Goal: Check status: Check status

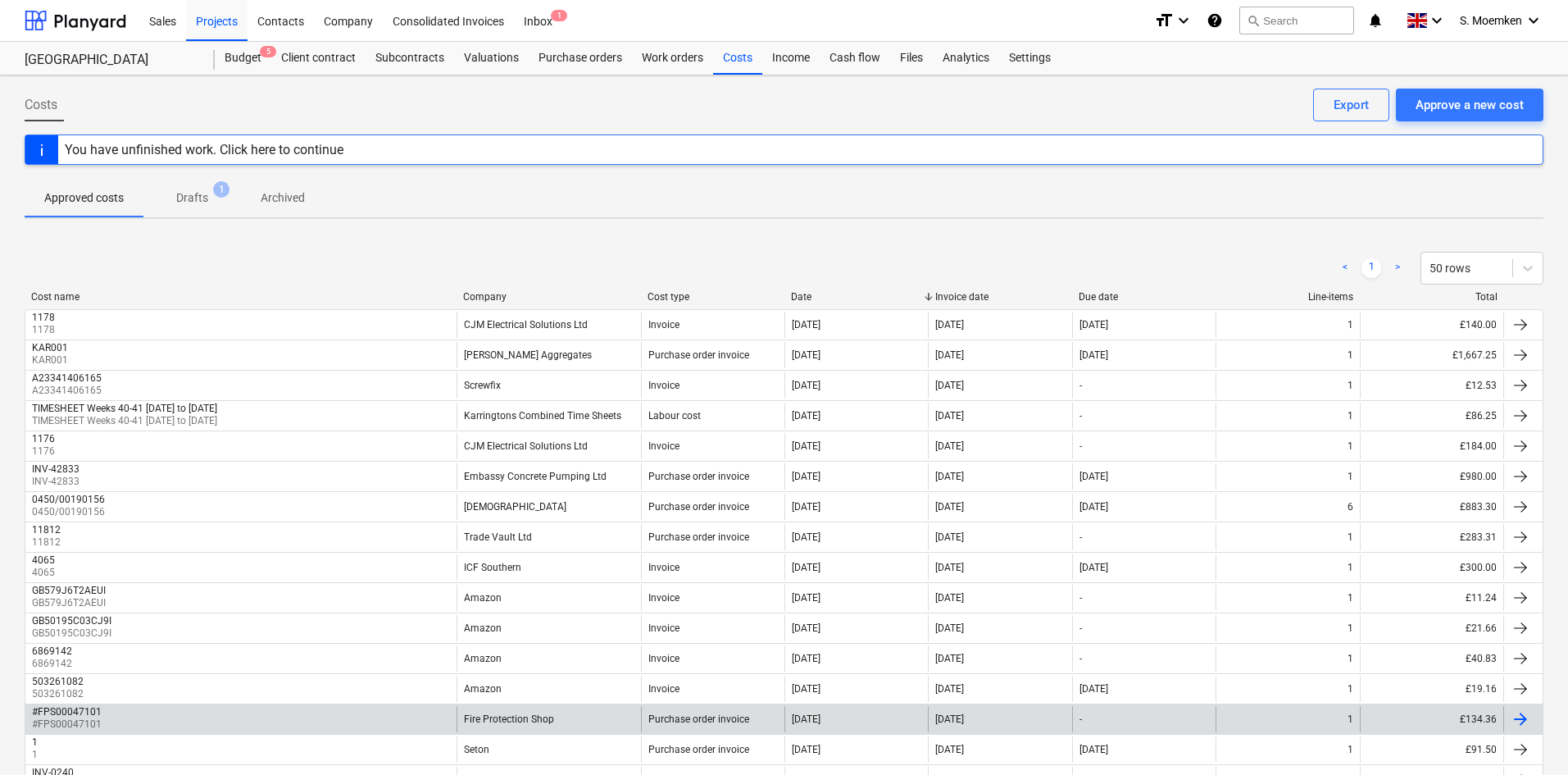
click at [500, 711] on div "Fire Protection Shop" at bounding box center [548, 719] width 184 height 27
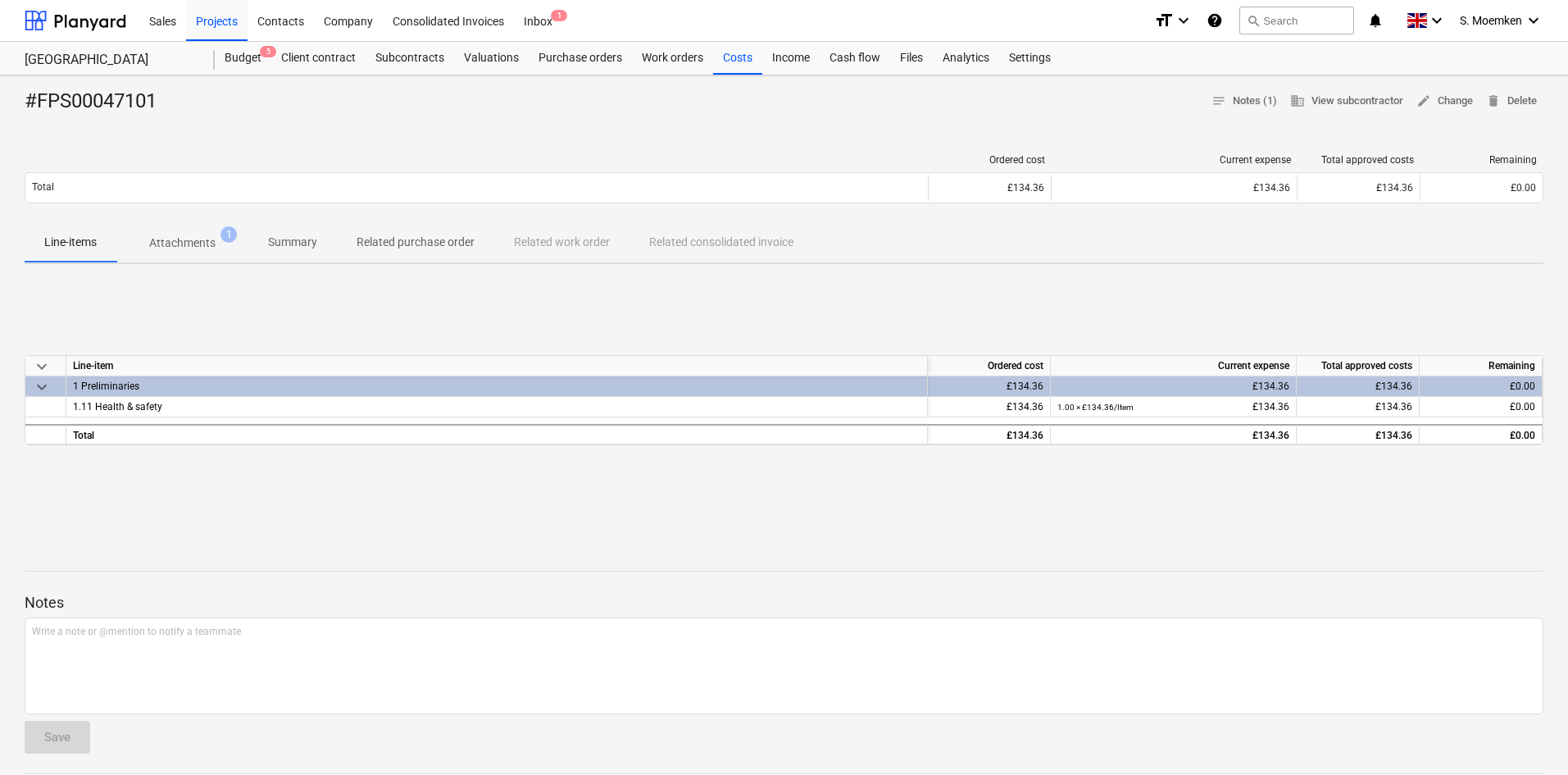
click at [191, 235] on p "Attachments" at bounding box center [182, 242] width 66 height 17
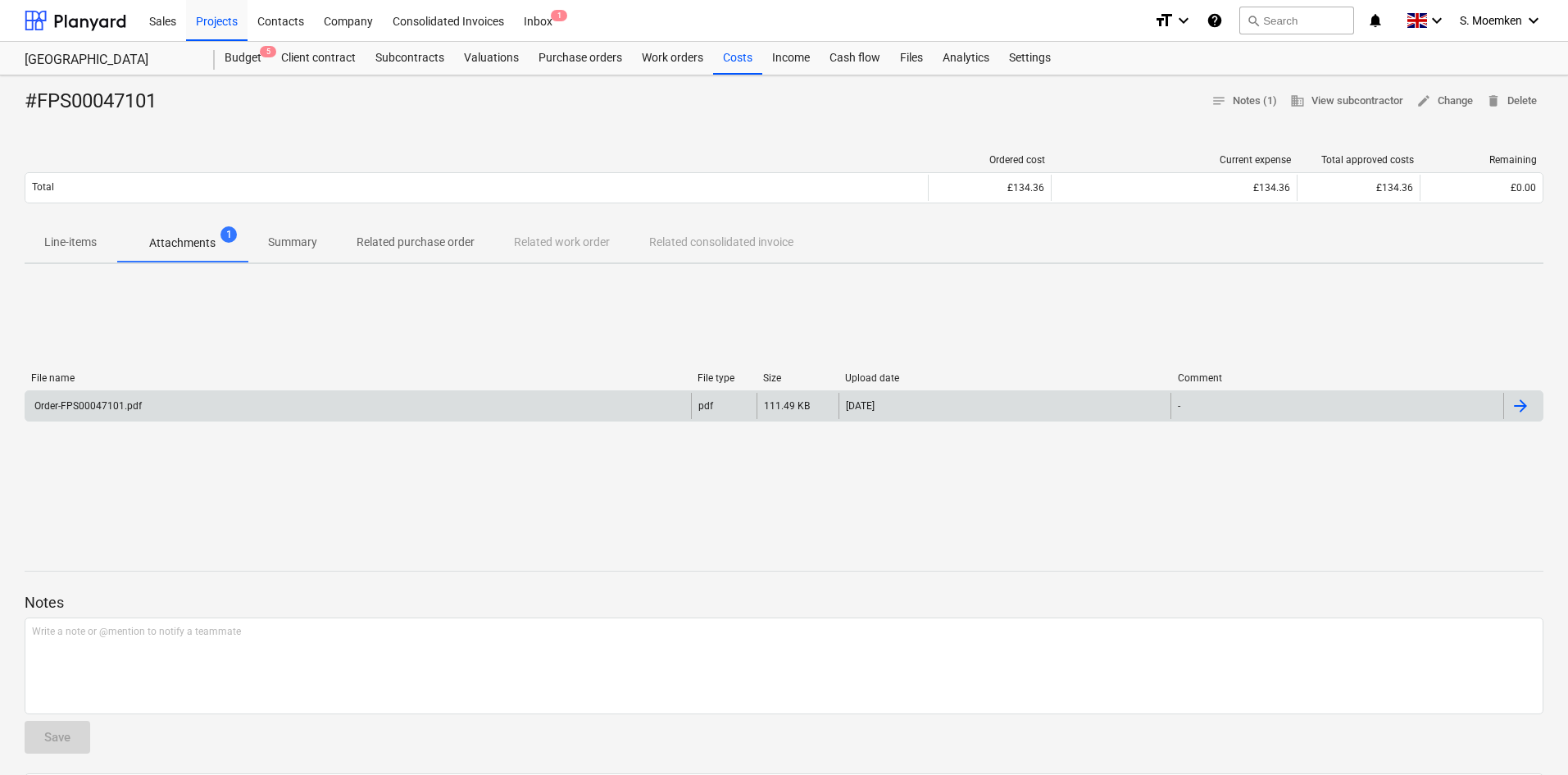
click at [218, 416] on div "Order-FPS00047101.pdf" at bounding box center [358, 406] width 665 height 27
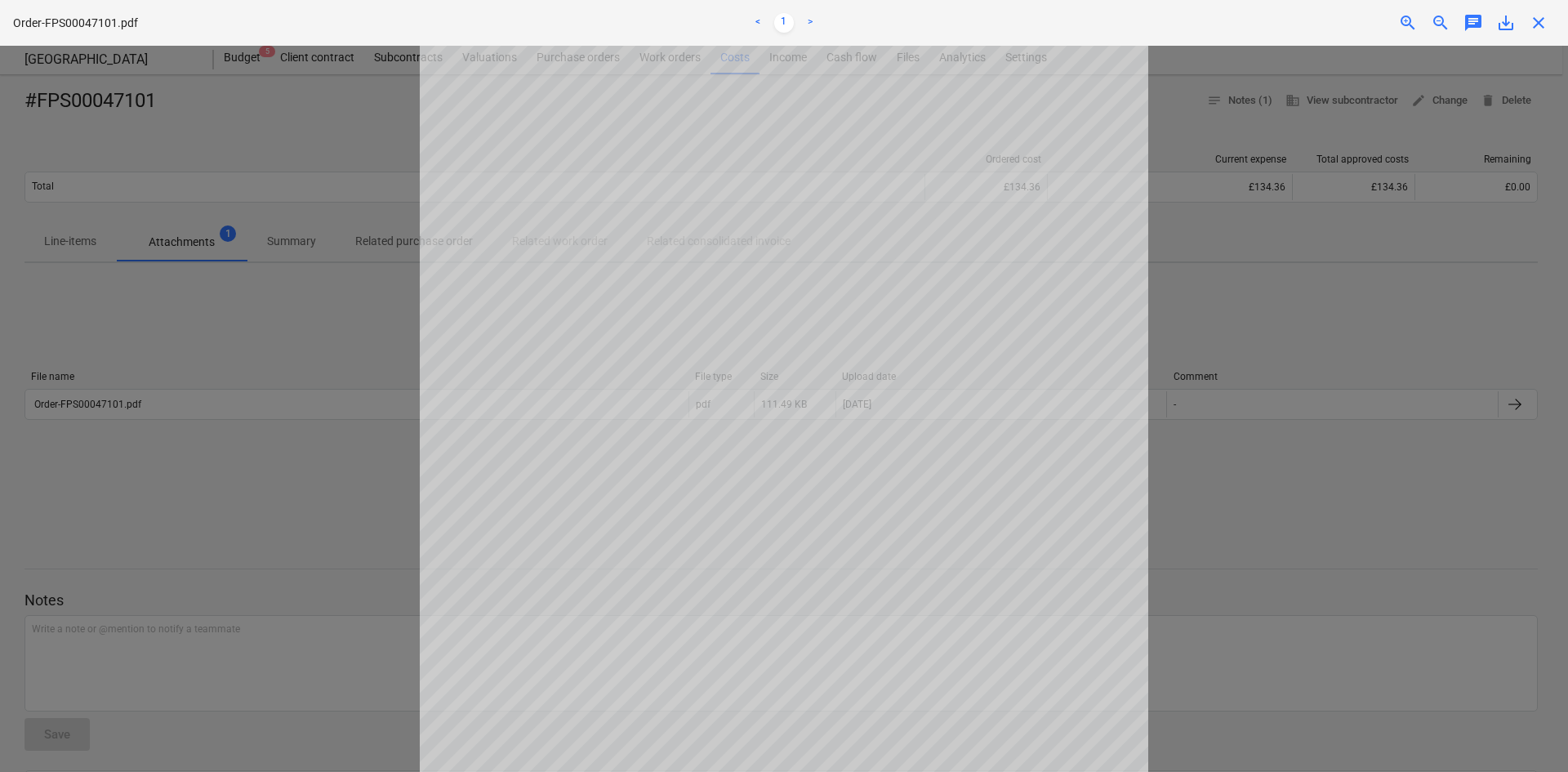
click at [1548, 23] on div "close" at bounding box center [1538, 23] width 32 height 20
click at [1544, 22] on span "close" at bounding box center [1539, 23] width 20 height 20
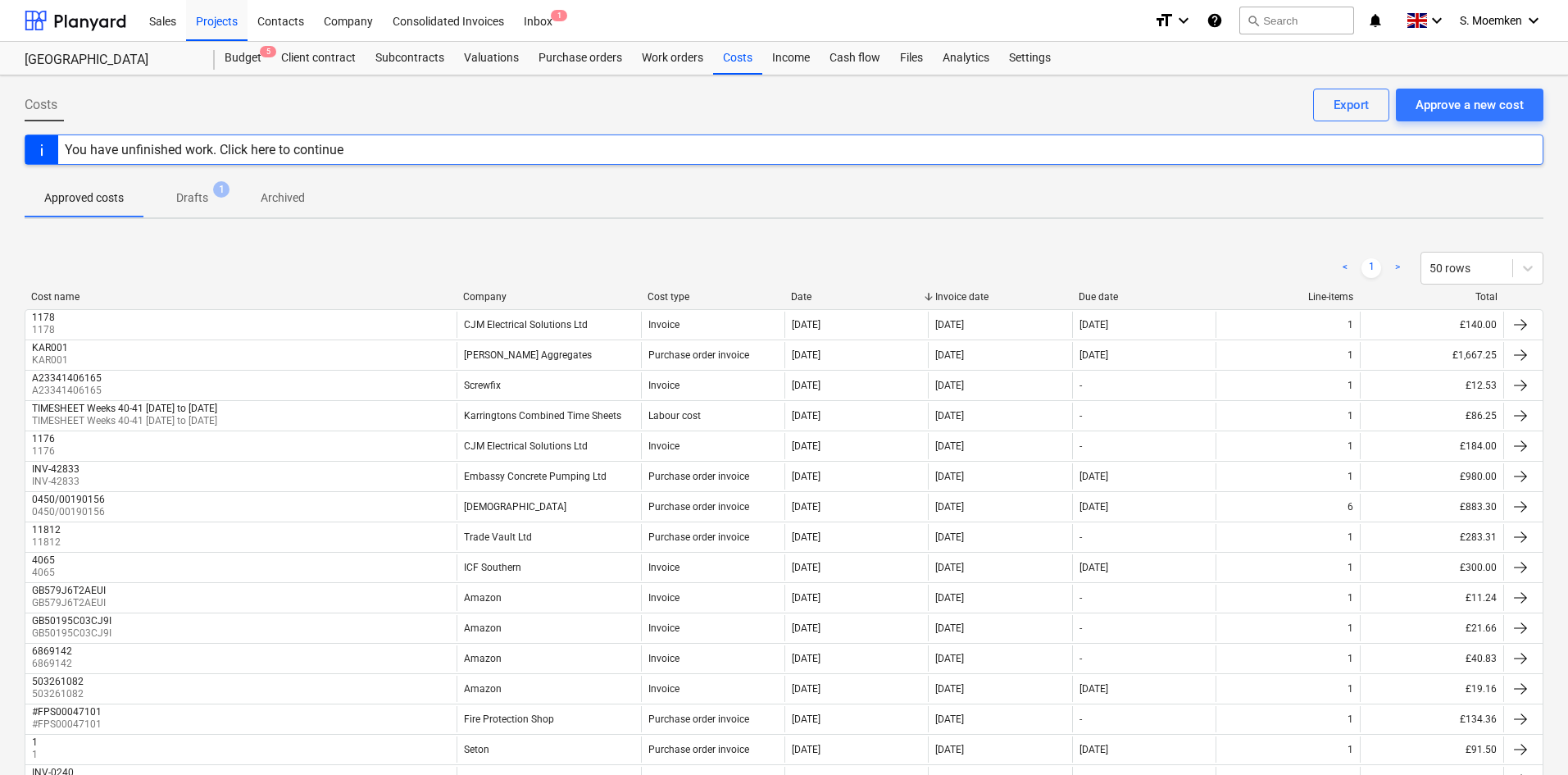
click at [489, 293] on div "Company" at bounding box center [548, 297] width 171 height 12
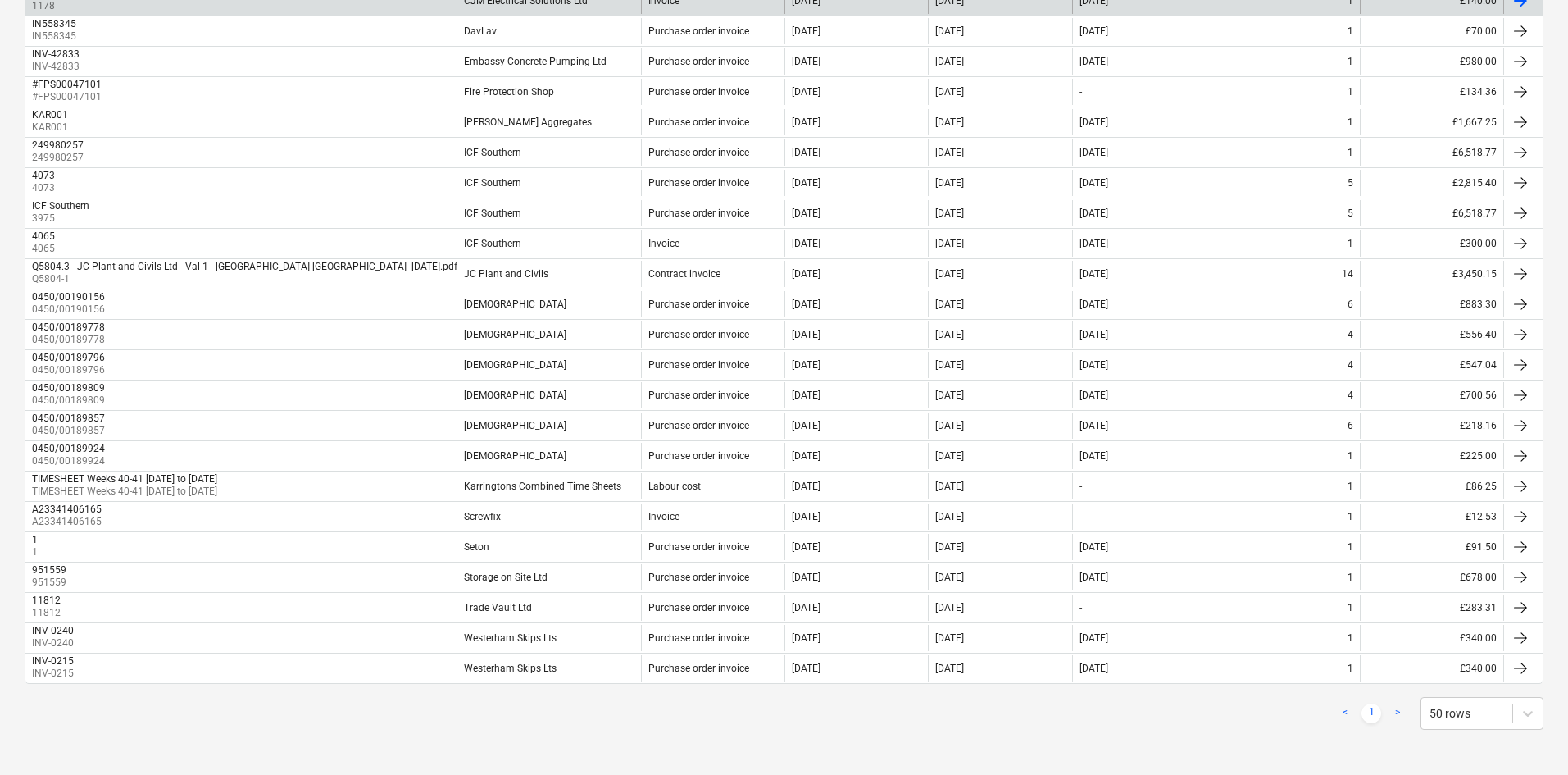
scroll to position [507, 0]
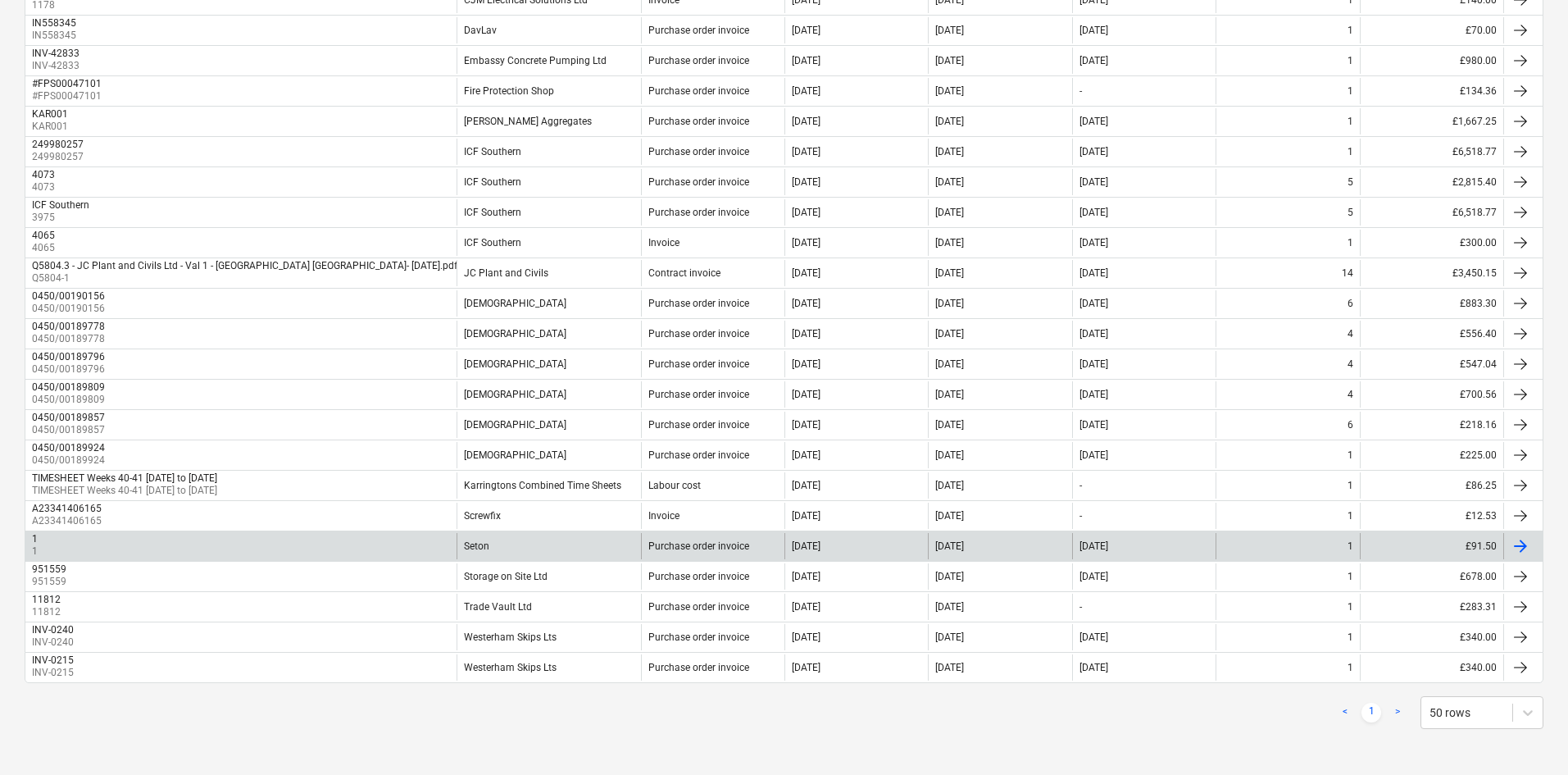
click at [561, 532] on div "1 1 Seton Purchase order invoice [DATE] [DATE] [DATE] 1 £91.50" at bounding box center [784, 546] width 1519 height 31
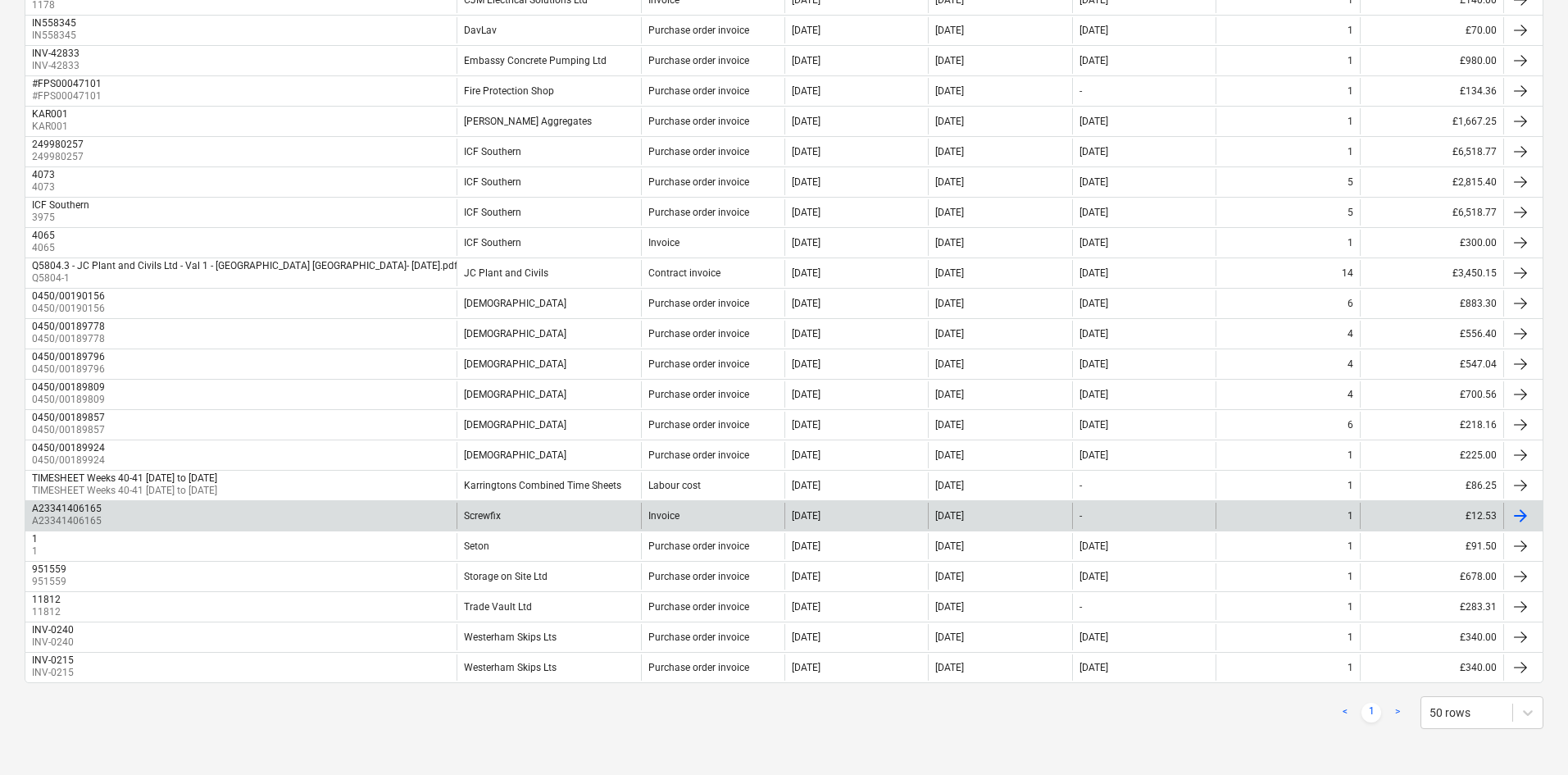
click at [568, 512] on div "Screwfix" at bounding box center [548, 515] width 184 height 27
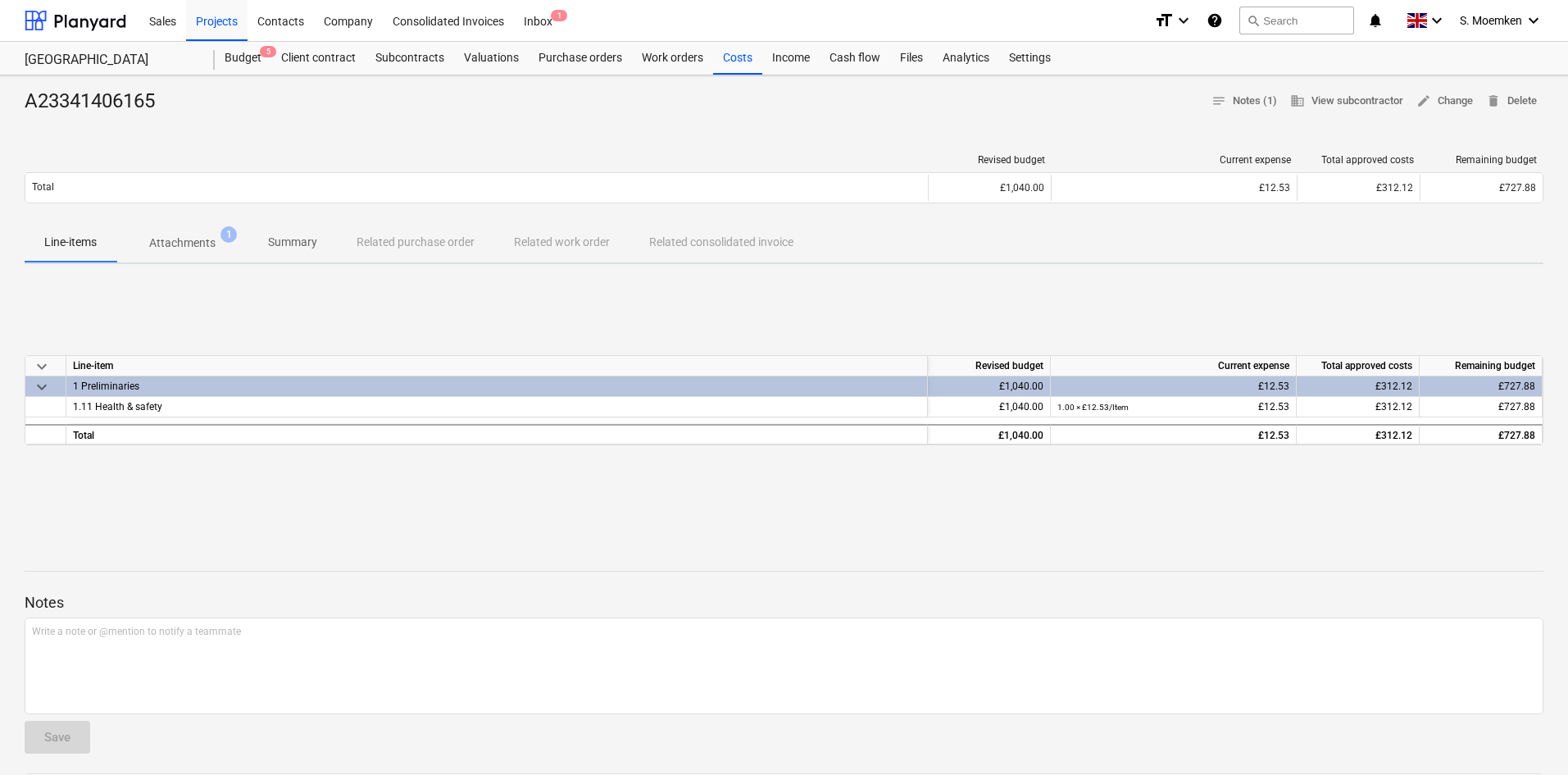
click at [162, 245] on p "Attachments" at bounding box center [182, 242] width 66 height 17
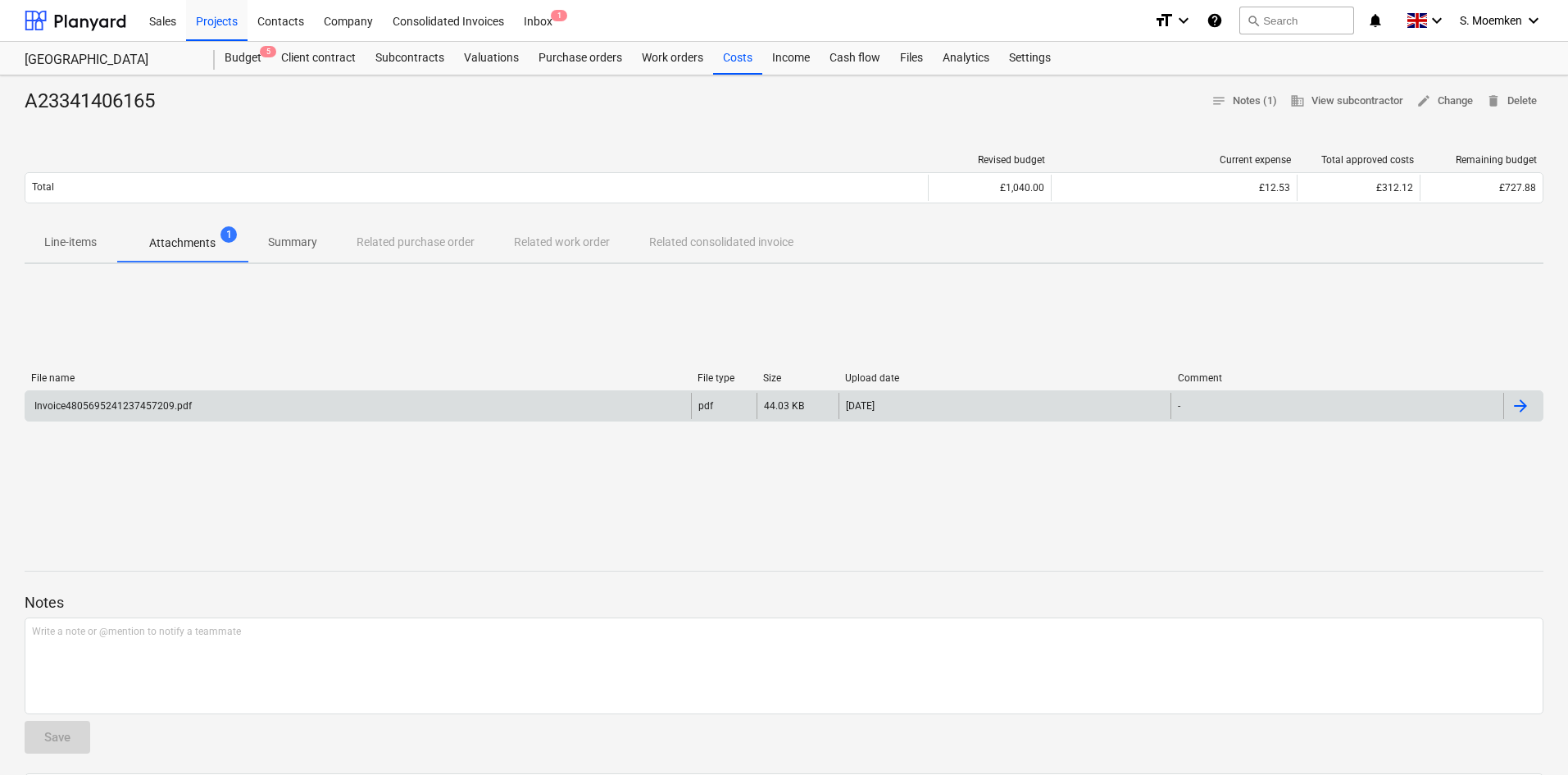
click at [255, 404] on div "Invoice4805695241237457209.pdf" at bounding box center [358, 406] width 665 height 27
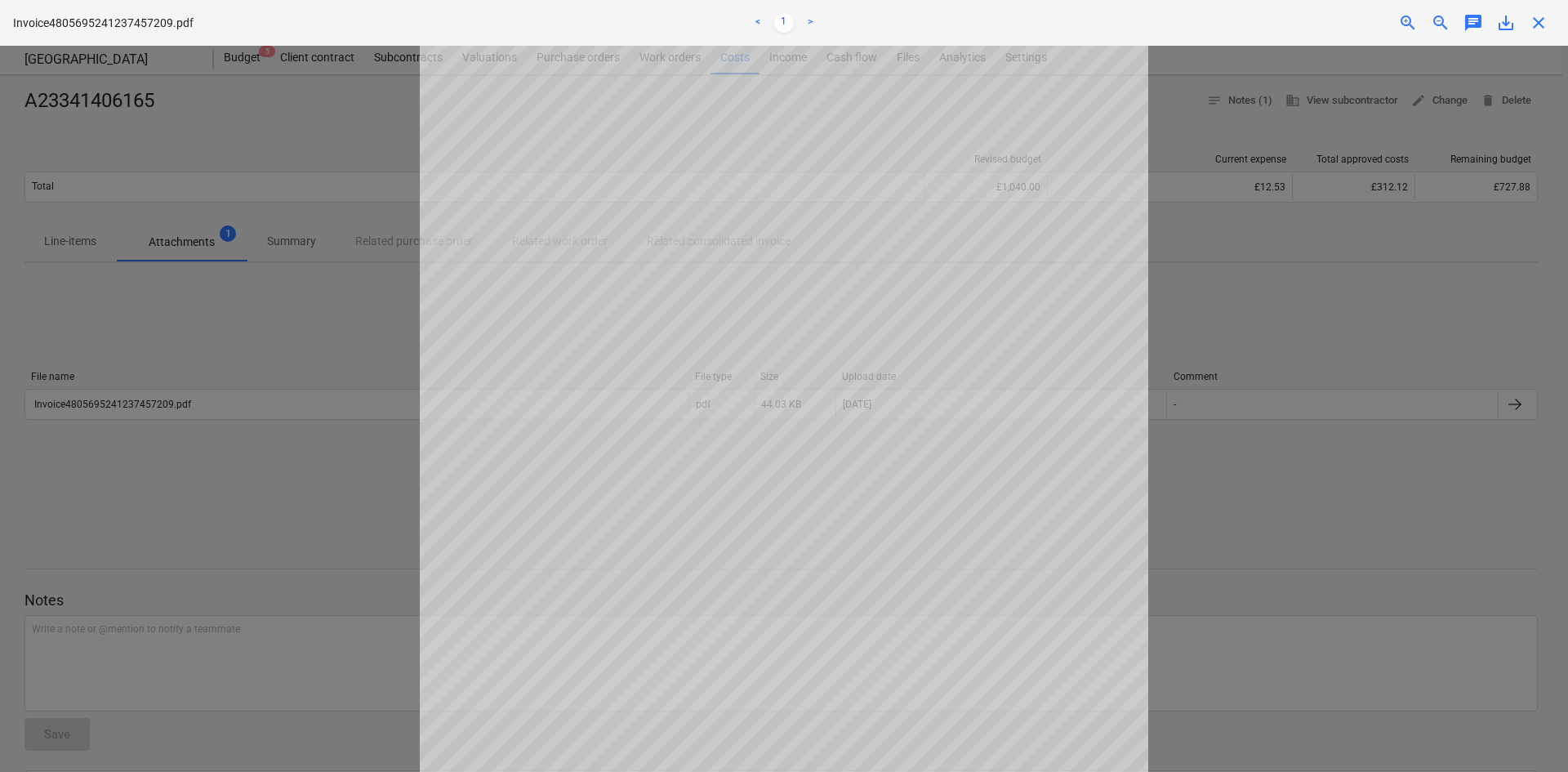
click at [1544, 24] on span "close" at bounding box center [1539, 23] width 20 height 20
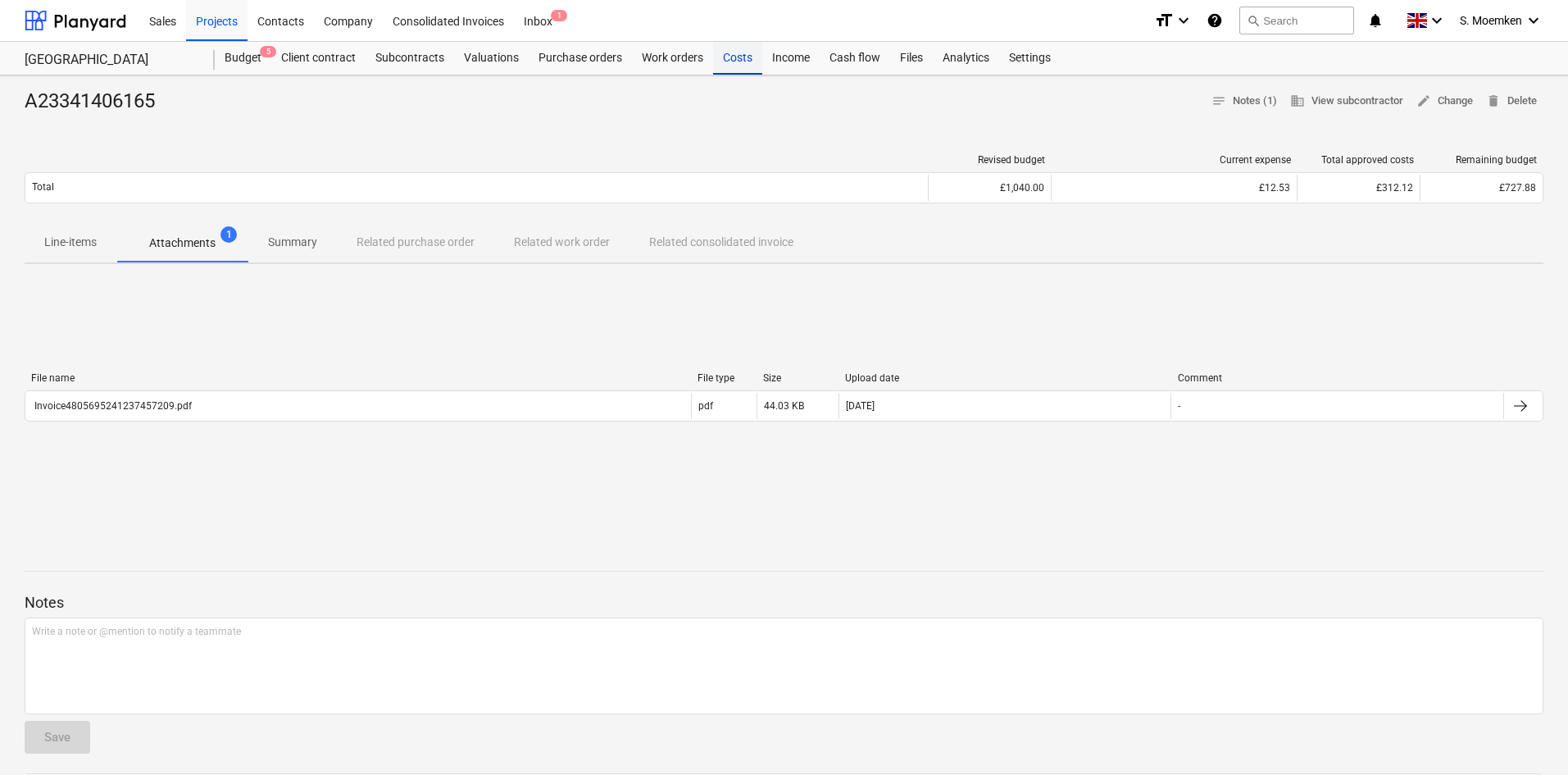
click at [723, 59] on div "Costs" at bounding box center [737, 57] width 49 height 32
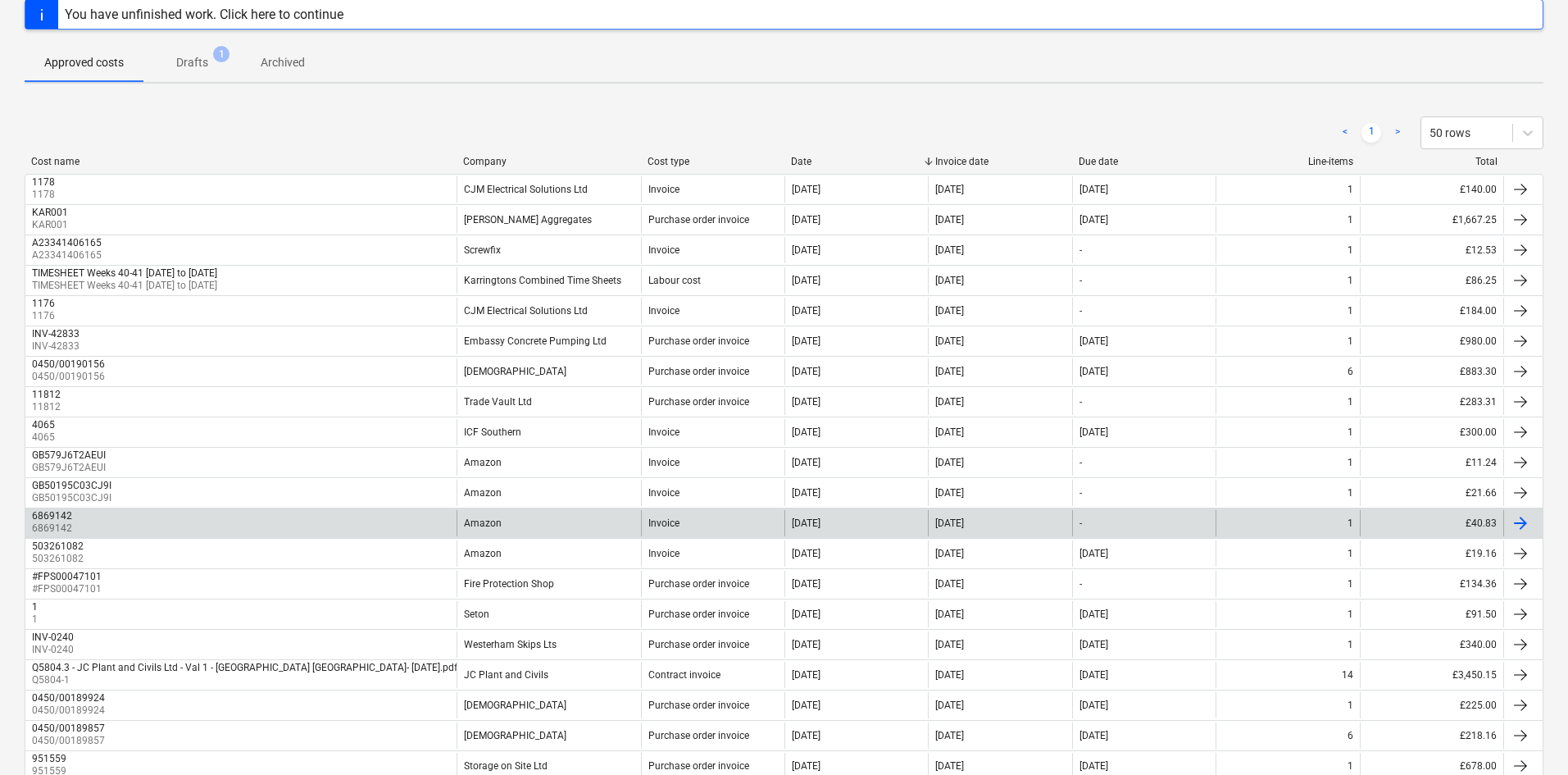
scroll to position [164, 0]
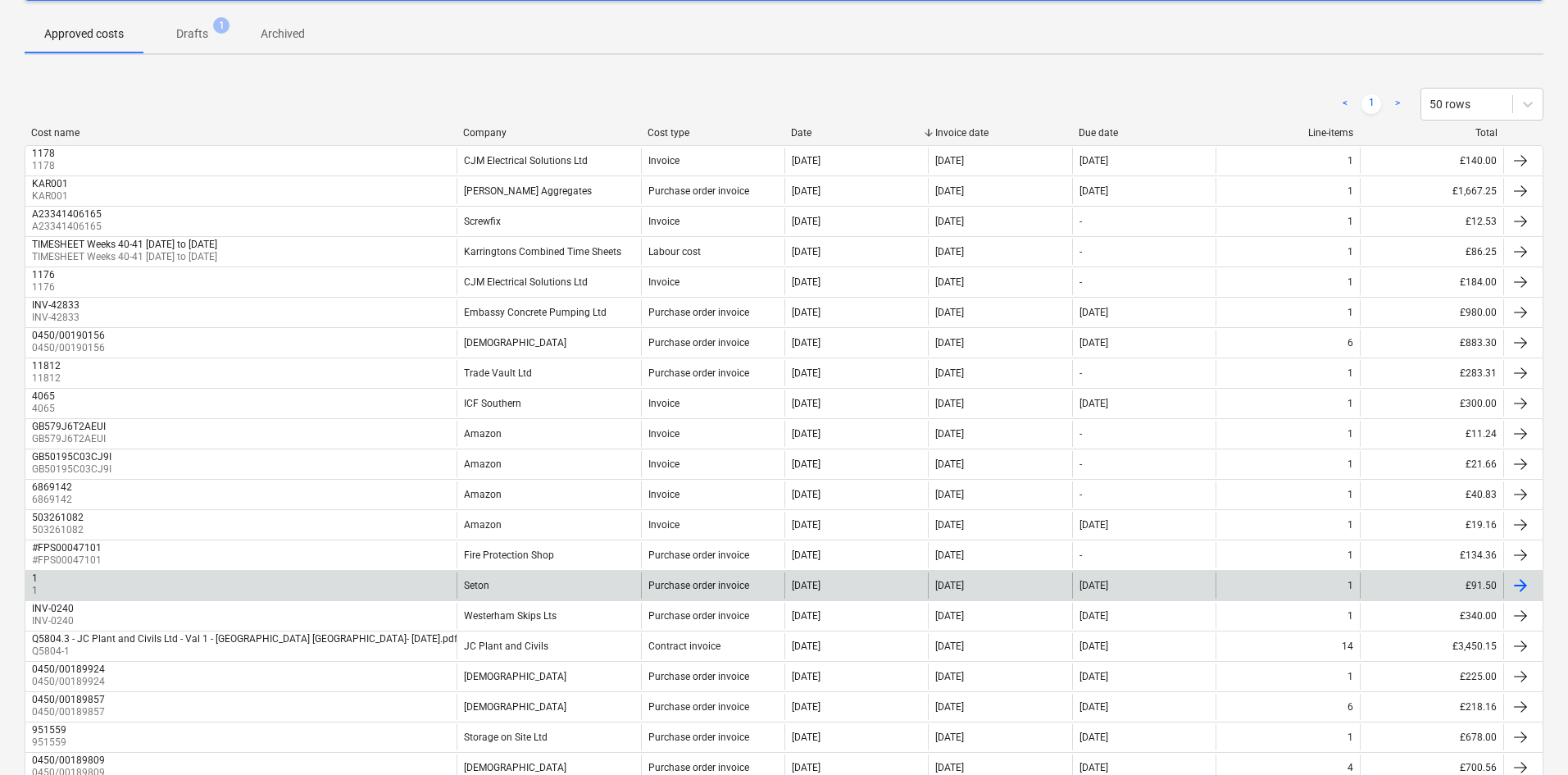
click at [463, 585] on div "Seton" at bounding box center [548, 585] width 184 height 27
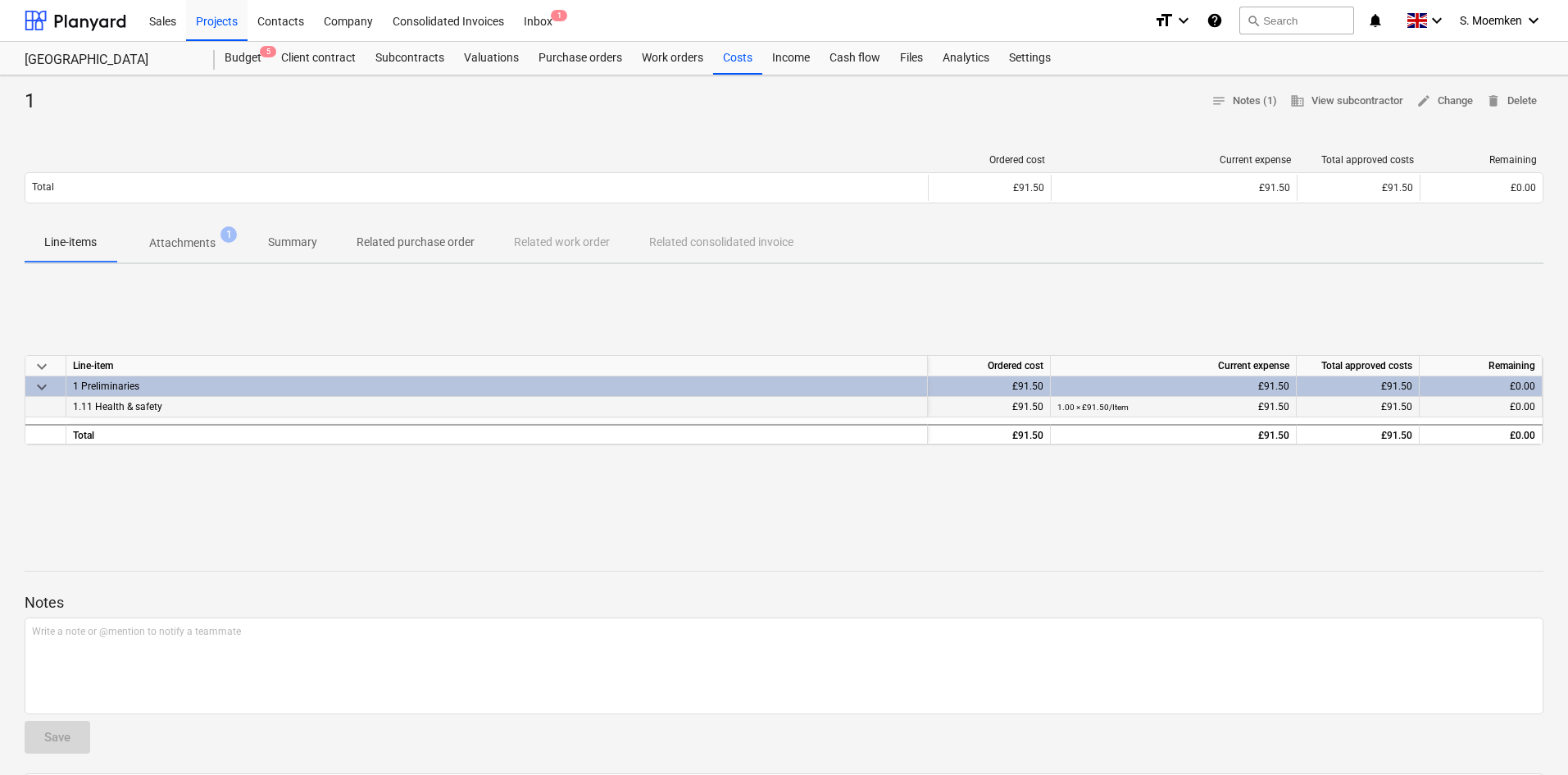
click at [575, 405] on div "1.11 Health & safety" at bounding box center [496, 407] width 861 height 21
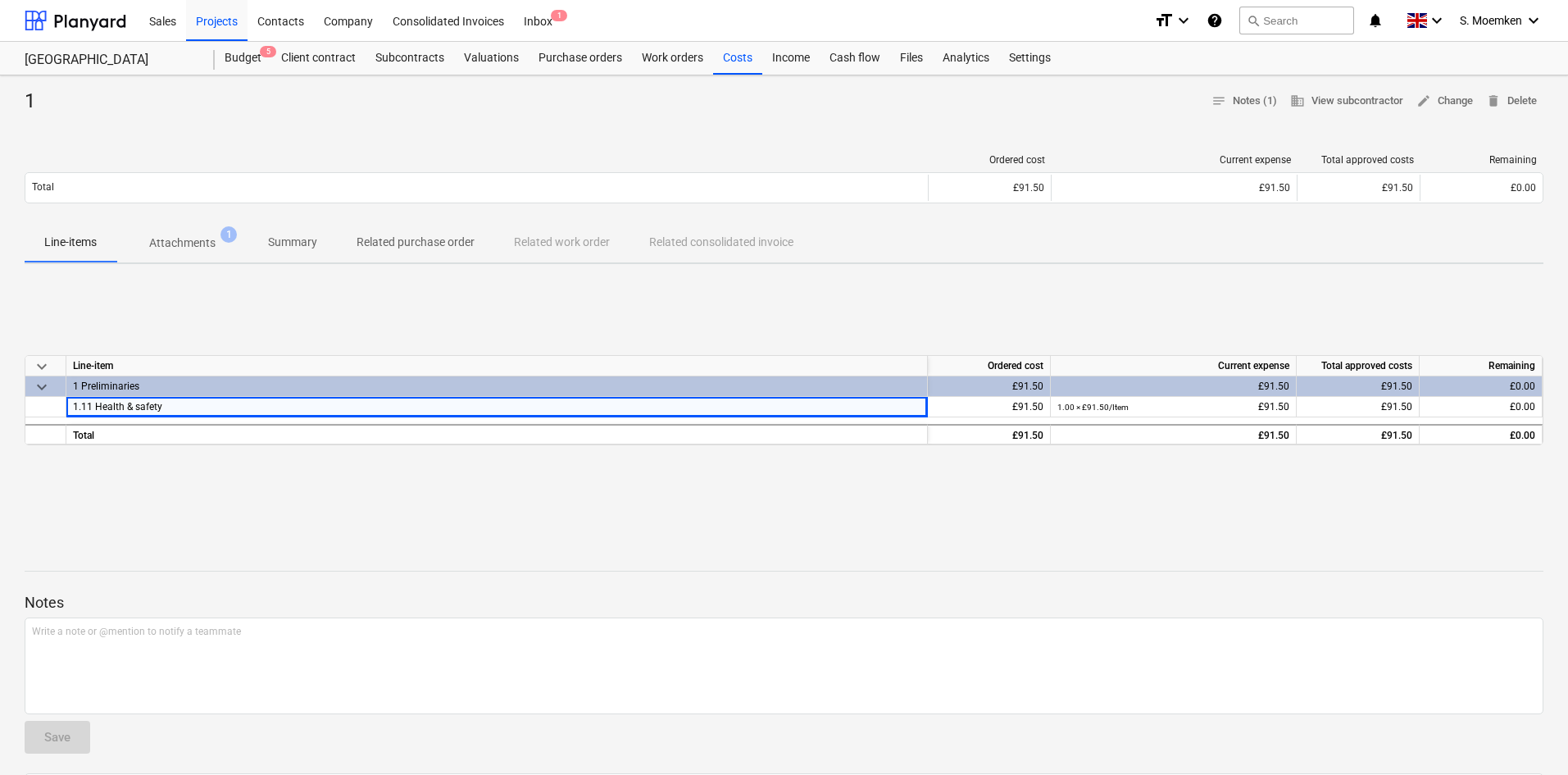
click at [194, 238] on p "Attachments" at bounding box center [182, 242] width 66 height 17
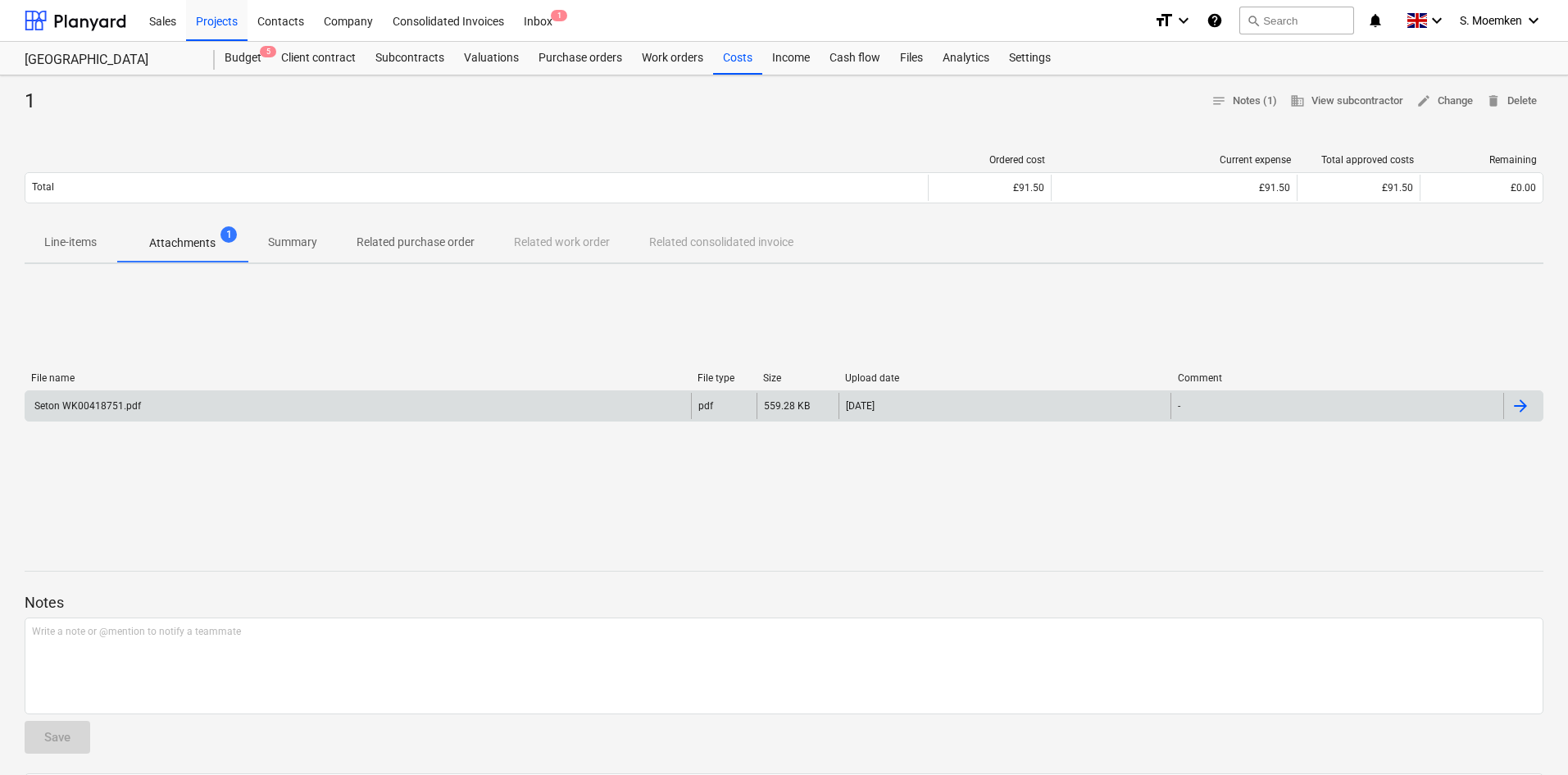
click at [327, 395] on div "Seton WK00418751.pdf" at bounding box center [358, 406] width 665 height 27
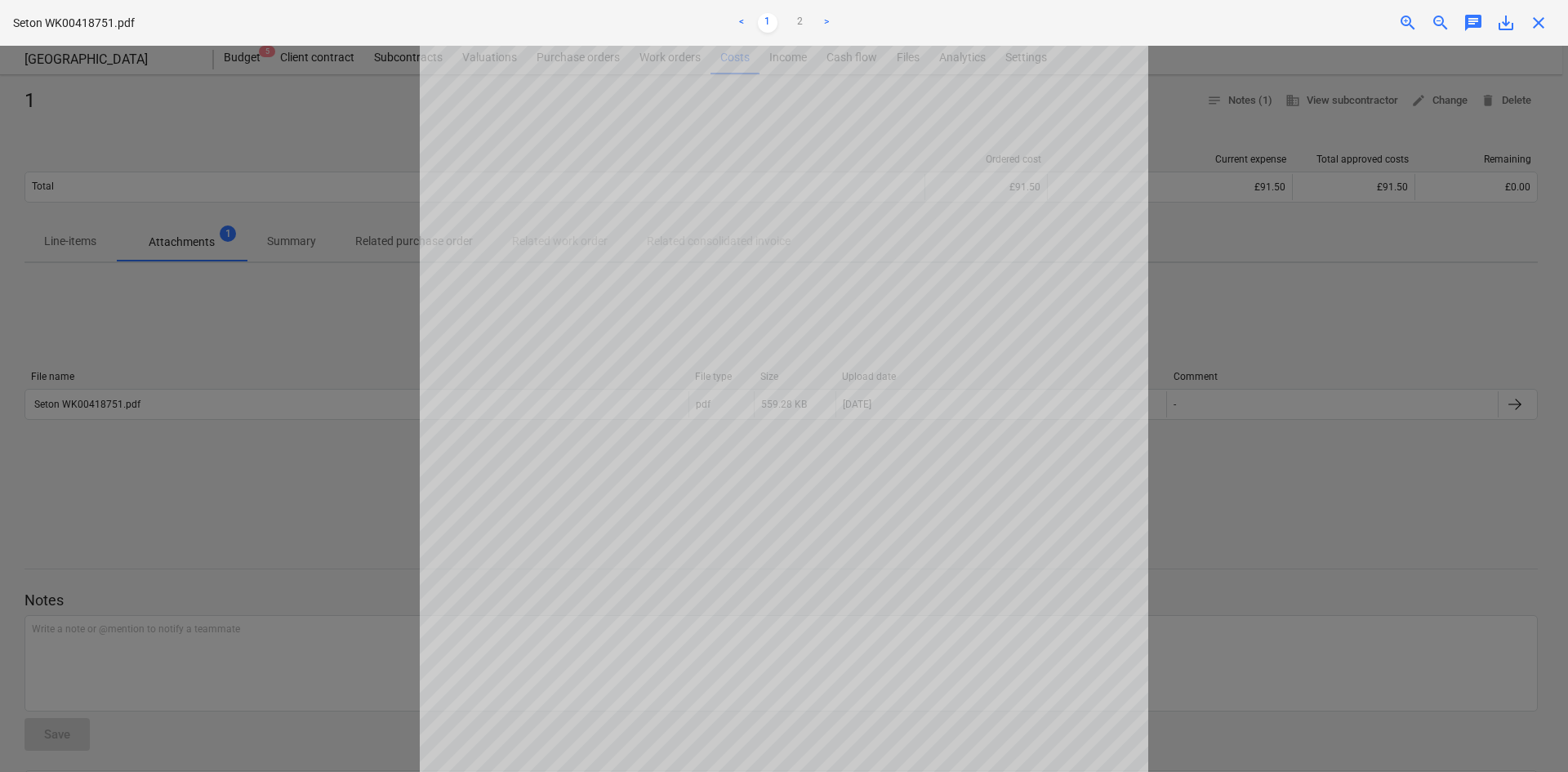
click at [1540, 17] on span "close" at bounding box center [1539, 23] width 20 height 20
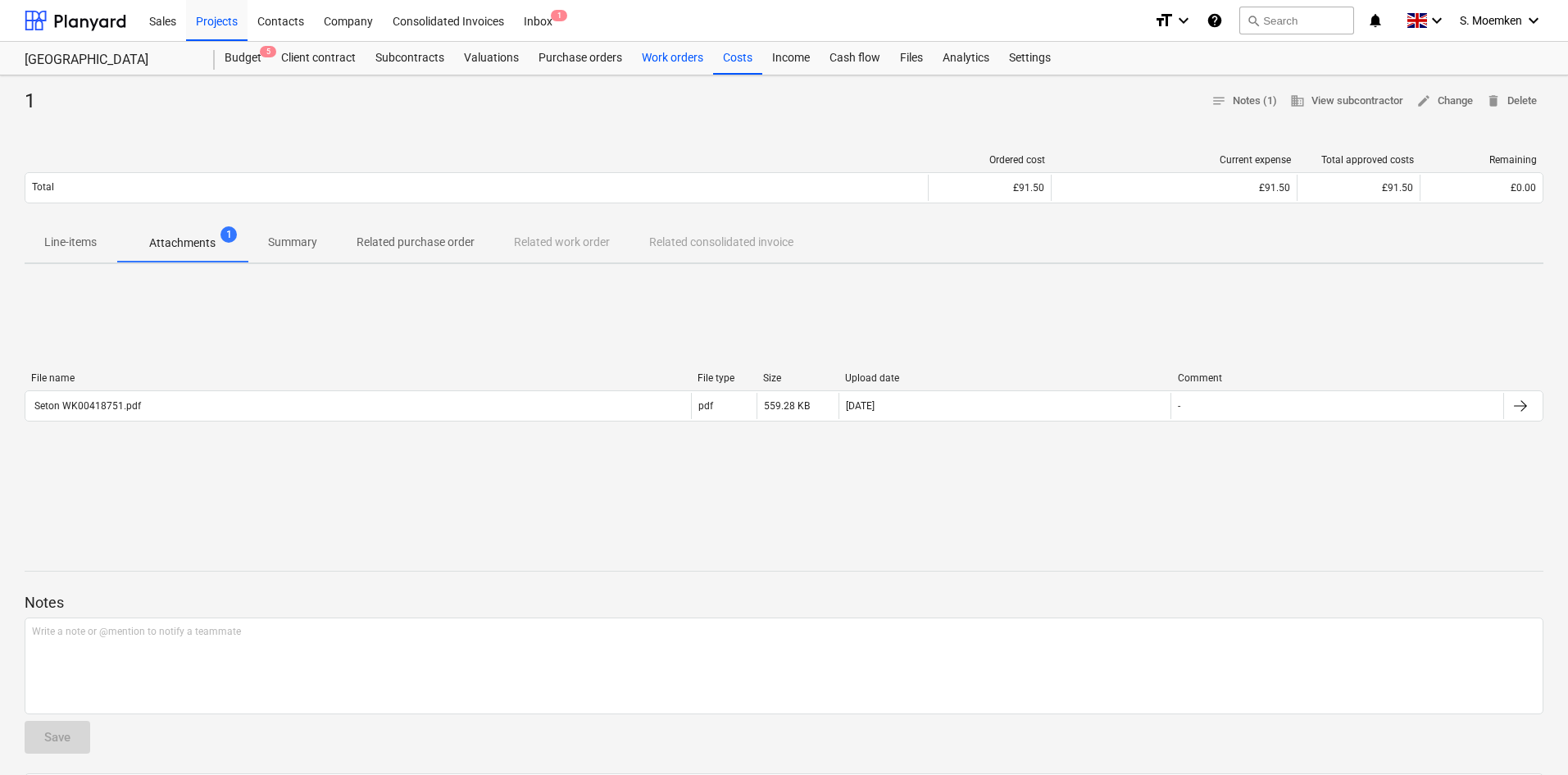
click at [665, 52] on div "Work orders" at bounding box center [672, 57] width 81 height 32
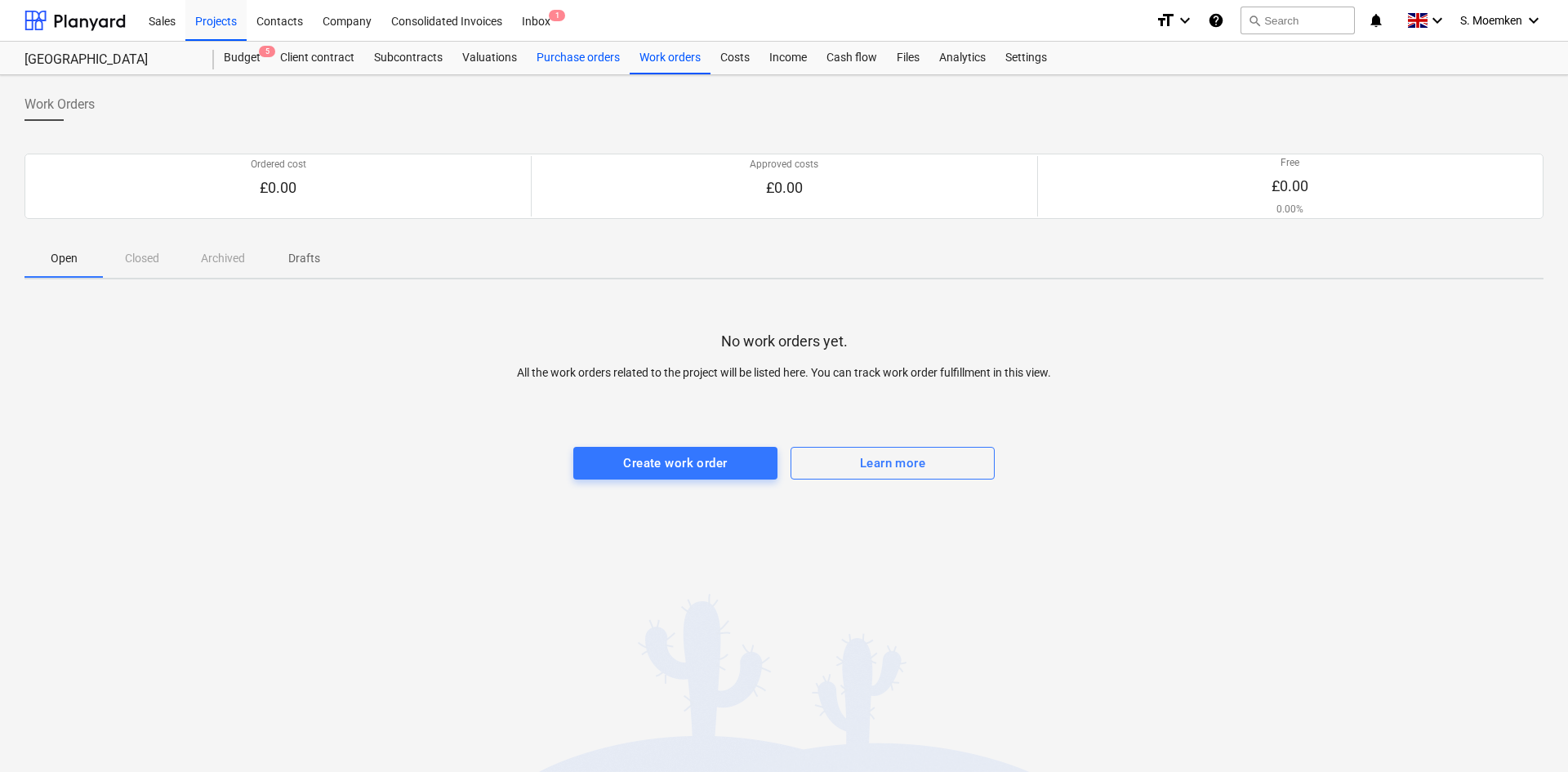
click at [573, 51] on div "Purchase orders" at bounding box center [578, 57] width 103 height 32
